Goal: Transaction & Acquisition: Subscribe to service/newsletter

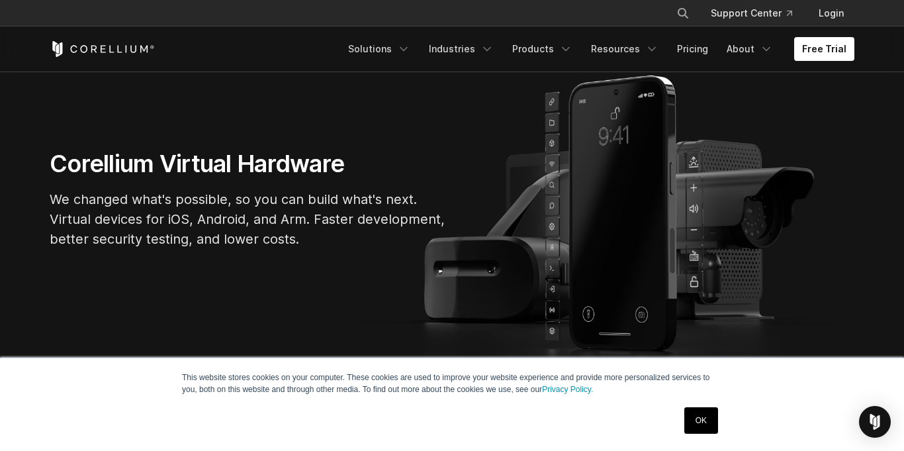
scroll to position [101, 0]
click at [703, 416] on link "OK" at bounding box center [701, 420] width 34 height 26
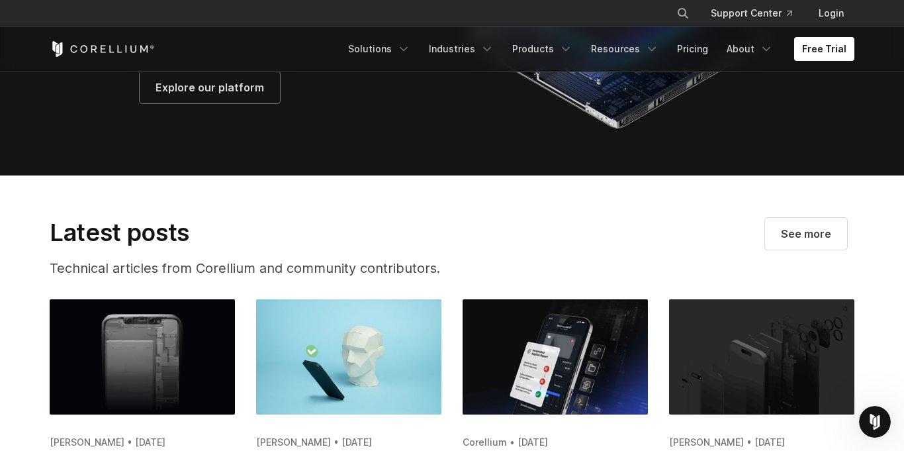
scroll to position [2304, 0]
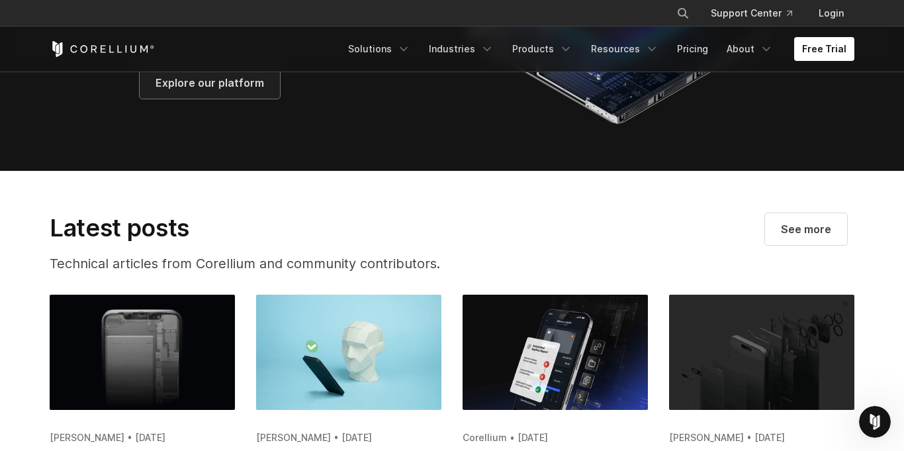
click at [243, 91] on span "Explore our platform" at bounding box center [209, 83] width 109 height 16
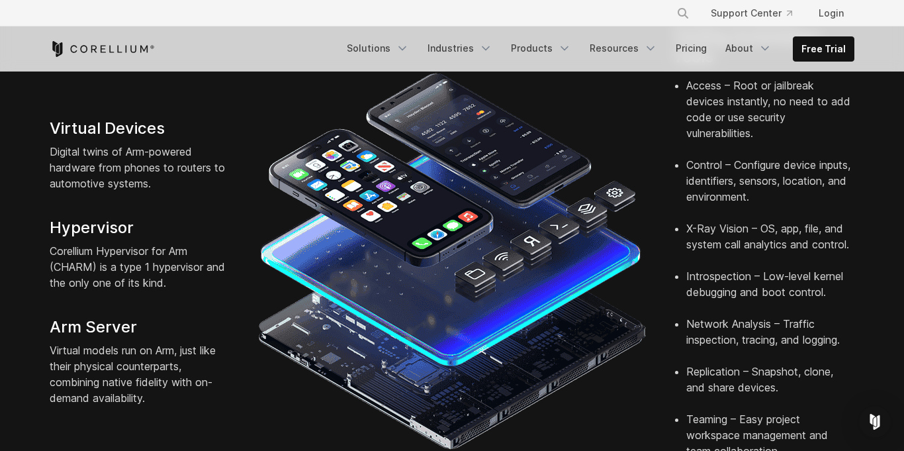
scroll to position [374, 0]
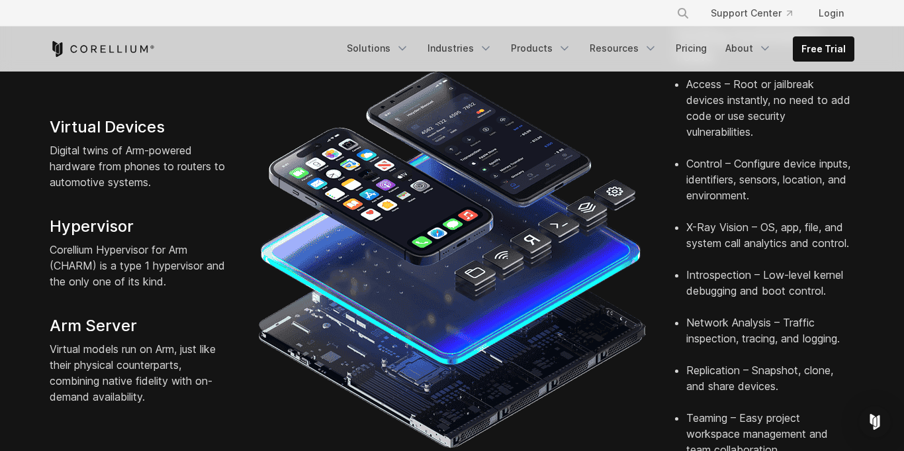
click at [187, 378] on p "Virtual models run on Arm, just like their physical counterparts, combining nat…" at bounding box center [140, 373] width 181 height 64
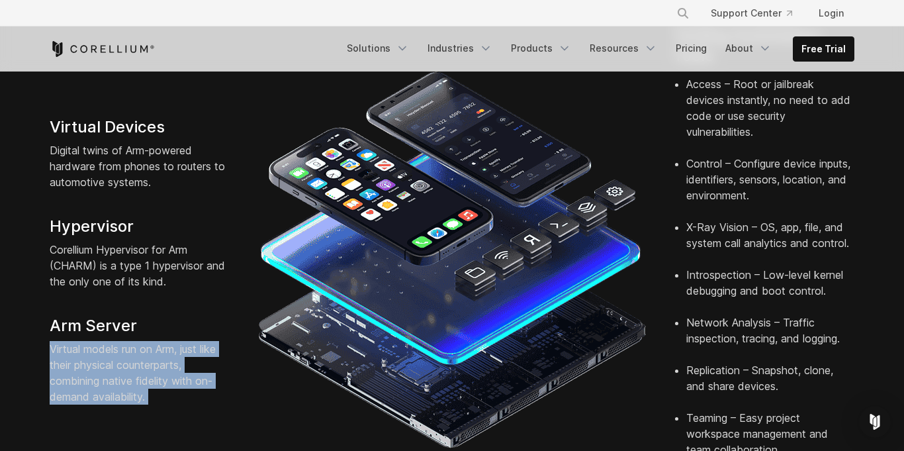
click at [187, 378] on p "Virtual models run on Arm, just like their physical counterparts, combining nat…" at bounding box center [140, 373] width 181 height 64
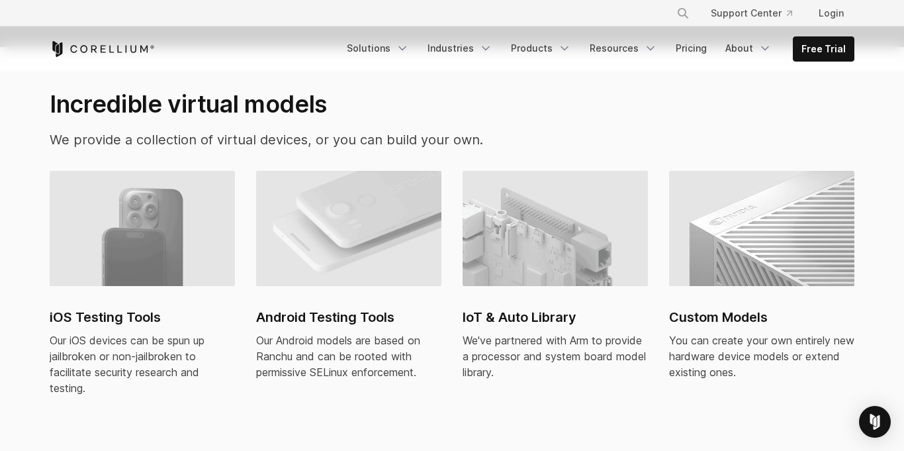
scroll to position [883, 0]
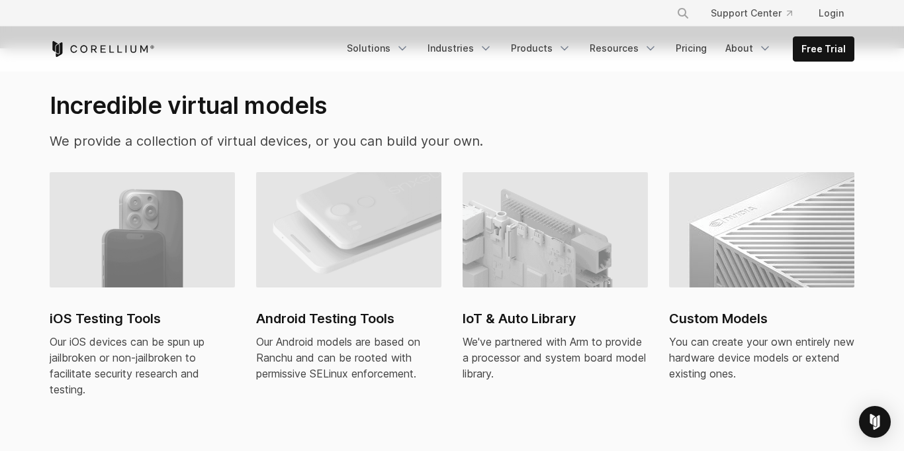
click at [128, 308] on h2 "iOS Testing Tools" at bounding box center [142, 318] width 185 height 20
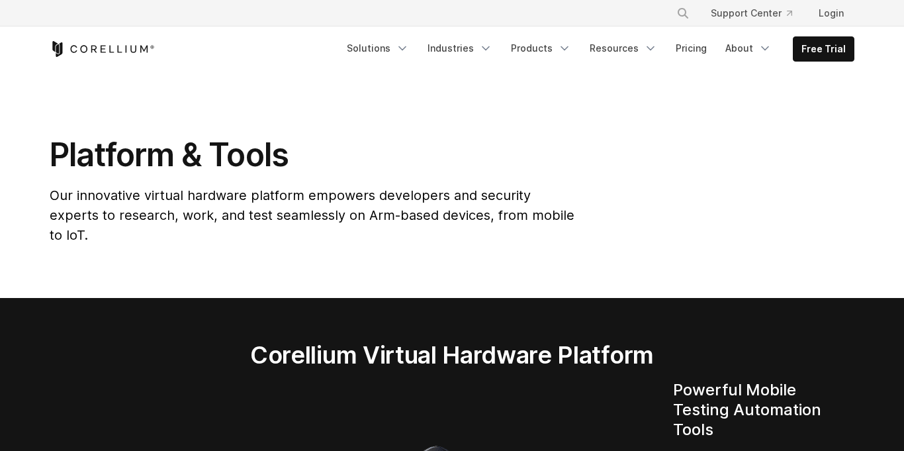
click at [810, 46] on link "Free Trial" at bounding box center [823, 49] width 60 height 24
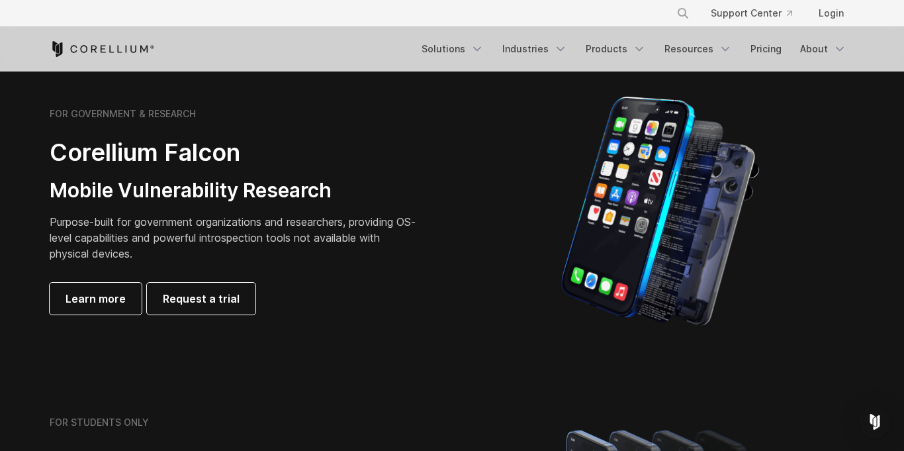
scroll to position [607, 0]
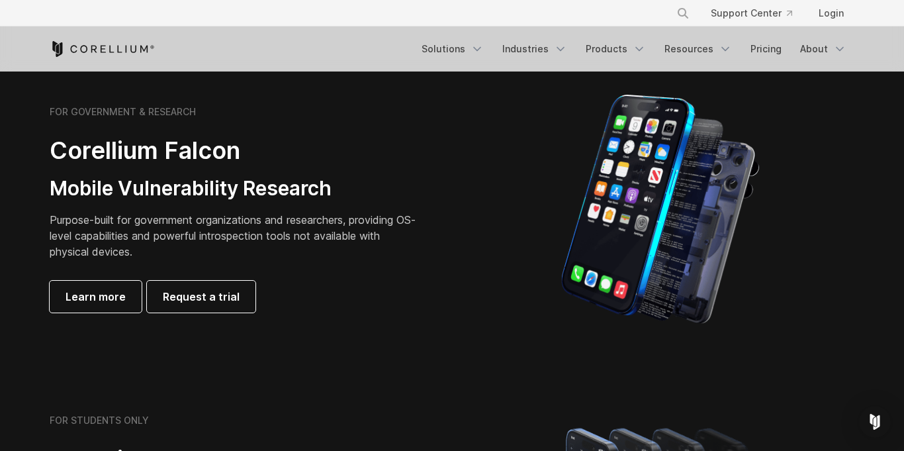
click at [470, 232] on div at bounding box center [659, 209] width 389 height 232
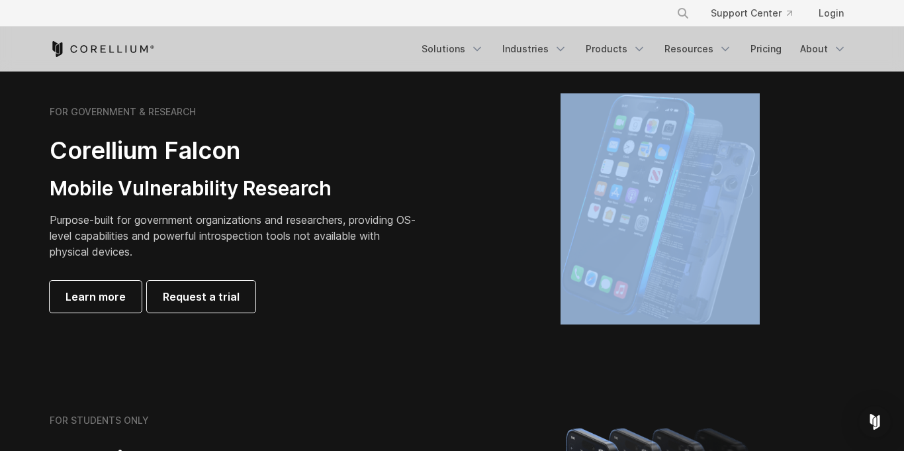
click at [470, 232] on div at bounding box center [659, 209] width 389 height 232
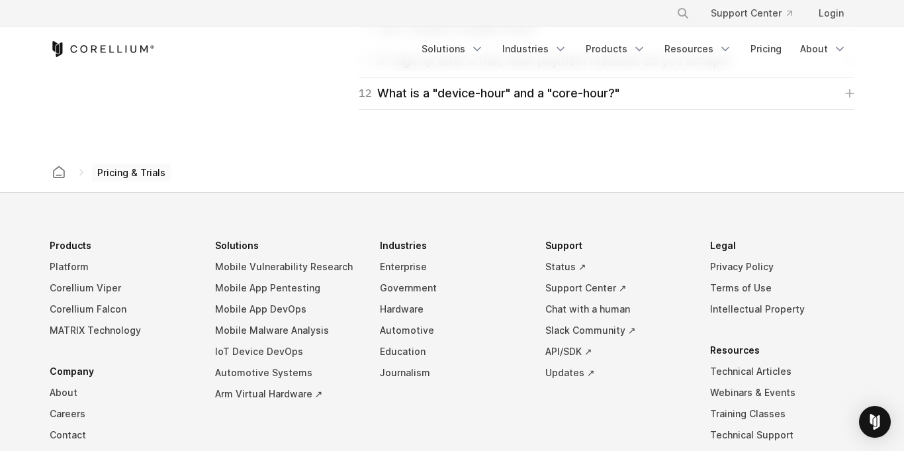
scroll to position [0, 0]
